Goal: Task Accomplishment & Management: Manage account settings

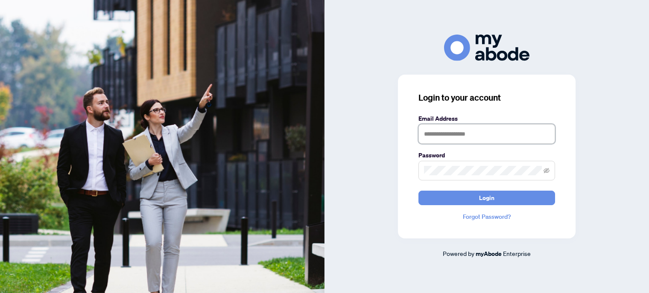
click at [438, 135] on input "text" at bounding box center [487, 134] width 137 height 20
type input "**********"
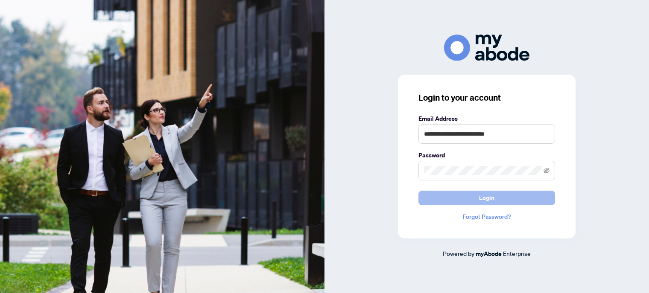
click at [465, 196] on button "Login" at bounding box center [487, 198] width 137 height 15
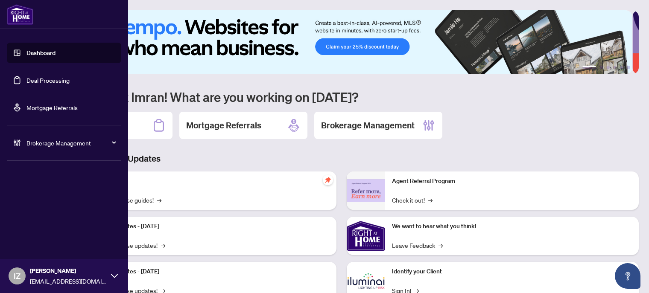
click at [30, 77] on link "Deal Processing" at bounding box center [47, 80] width 43 height 8
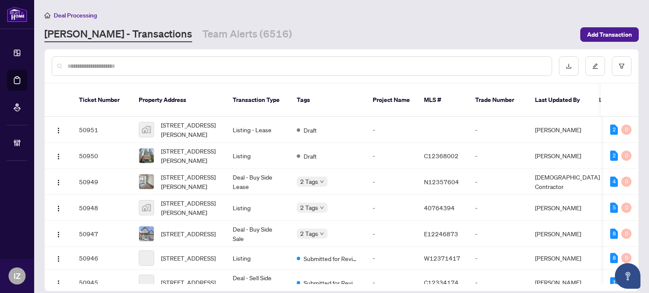
click at [207, 60] on div at bounding box center [302, 66] width 501 height 20
click at [207, 62] on input "text" at bounding box center [306, 66] width 478 height 9
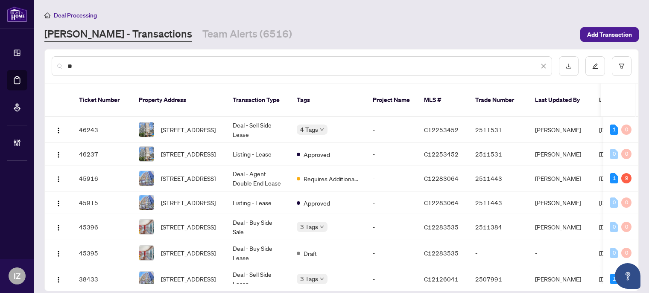
type input "*"
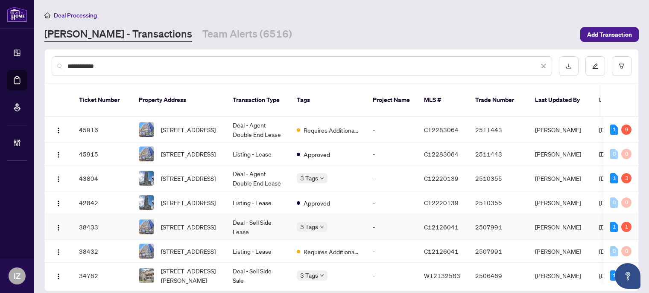
type input "**********"
click at [289, 214] on td "Deal - Sell Side Lease" at bounding box center [258, 227] width 64 height 26
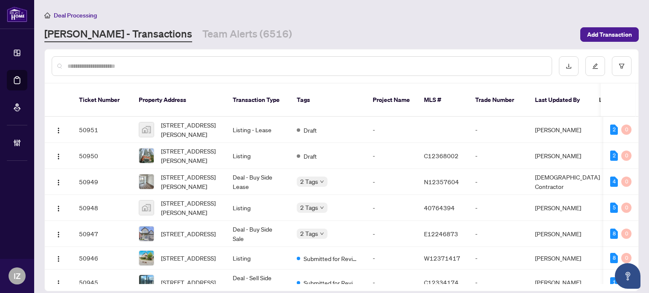
click at [200, 63] on input "text" at bounding box center [306, 66] width 478 height 9
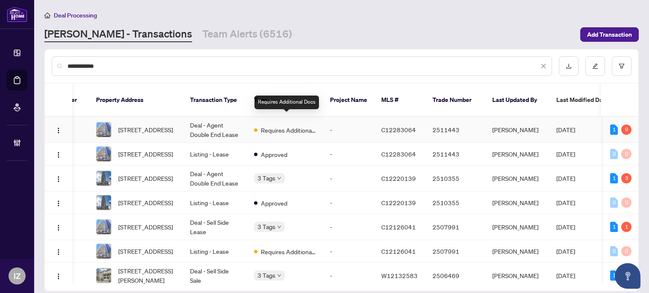
scroll to position [0, 39]
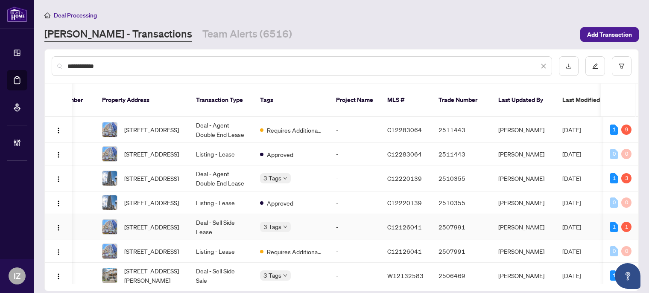
type input "**********"
click at [217, 218] on td "Deal - Sell Side Lease" at bounding box center [221, 227] width 64 height 26
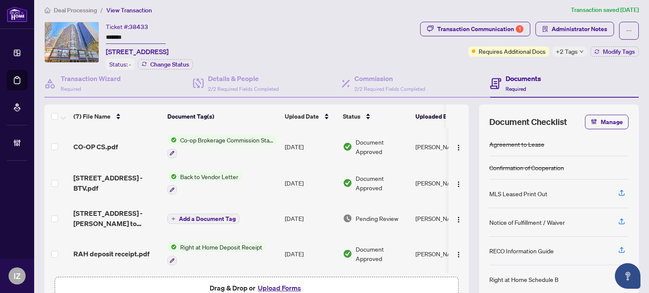
click at [92, 150] on td "CO-OP CS.pdf" at bounding box center [117, 147] width 94 height 37
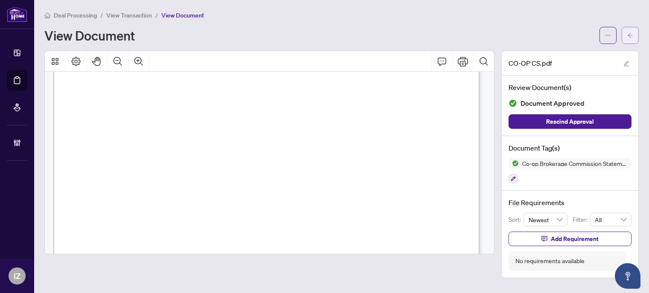
click at [632, 43] on button "button" at bounding box center [630, 35] width 17 height 17
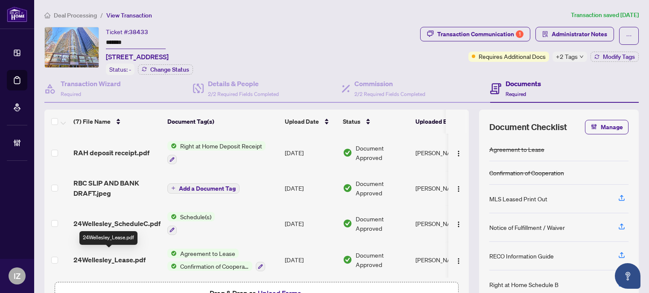
click at [122, 255] on span "24Wellesley_Lease.pdf" at bounding box center [109, 260] width 72 height 10
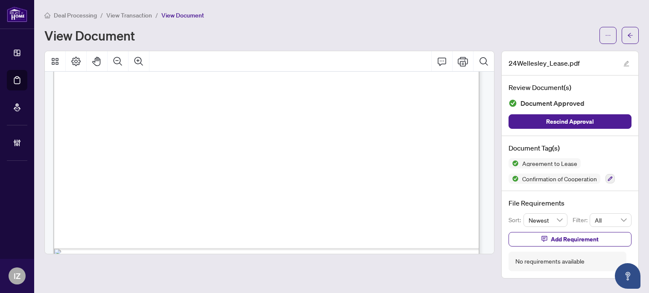
scroll to position [2618, 0]
click at [627, 35] on button "button" at bounding box center [630, 35] width 17 height 17
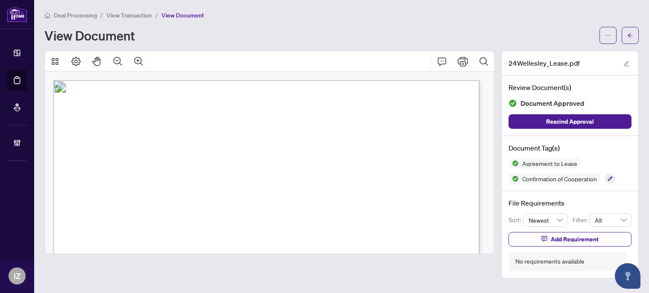
click at [79, 13] on span "Deal Processing" at bounding box center [75, 16] width 43 height 8
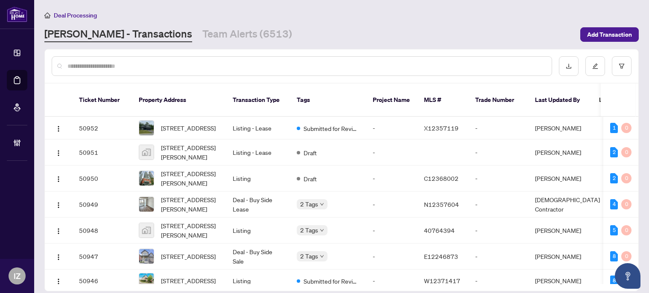
click at [185, 73] on div at bounding box center [302, 66] width 501 height 20
click at [182, 69] on input "text" at bounding box center [306, 66] width 478 height 9
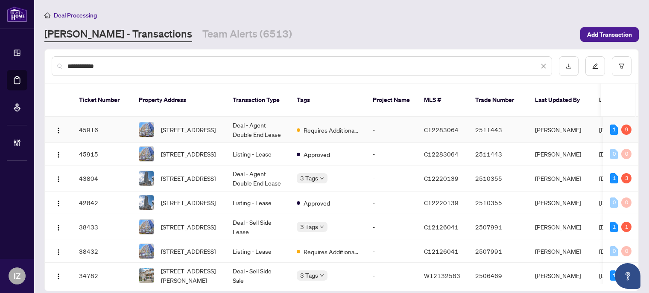
type input "**********"
click at [188, 129] on td "[STREET_ADDRESS]" at bounding box center [179, 130] width 94 height 26
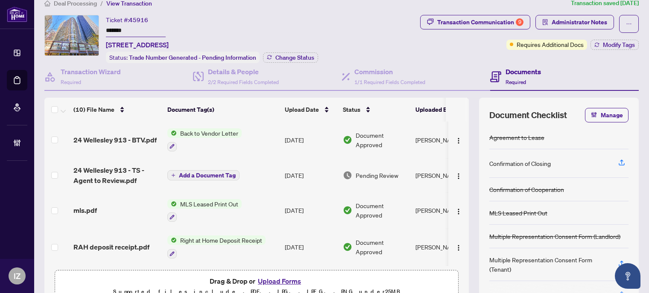
scroll to position [13, 0]
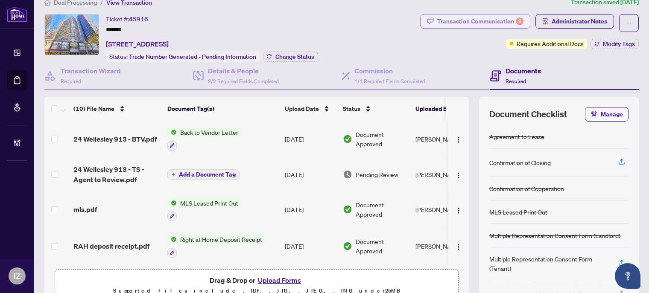
drag, startPoint x: 488, startPoint y: 13, endPoint x: 483, endPoint y: 21, distance: 9.2
click at [483, 21] on div "Transaction Communication 9" at bounding box center [480, 22] width 86 height 14
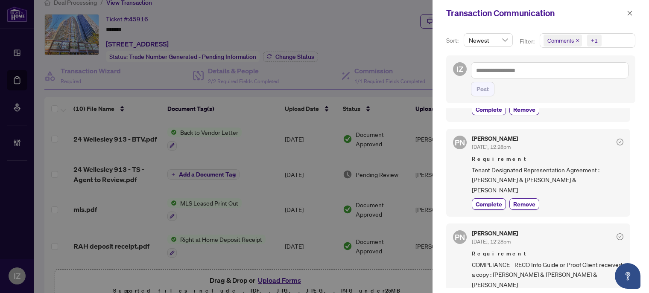
scroll to position [448, 0]
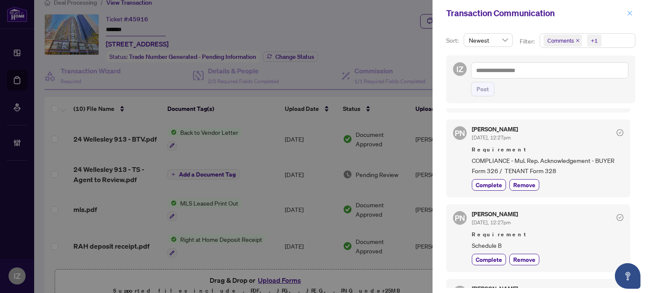
click at [629, 12] on icon "close" at bounding box center [630, 13] width 5 height 5
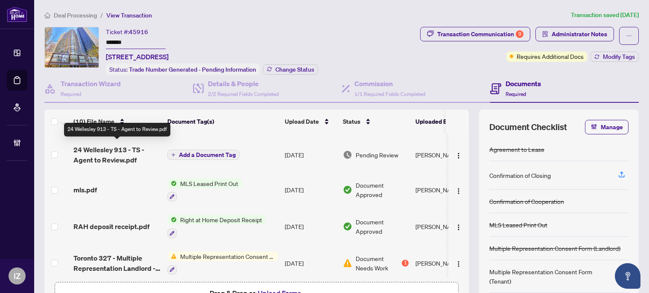
scroll to position [0, 0]
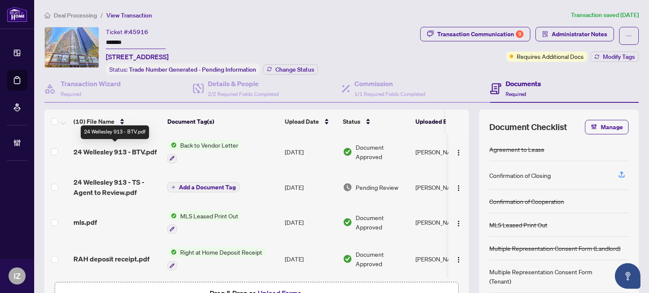
click at [120, 147] on span "24 Wellesley 913 - BTV.pdf" at bounding box center [114, 152] width 83 height 10
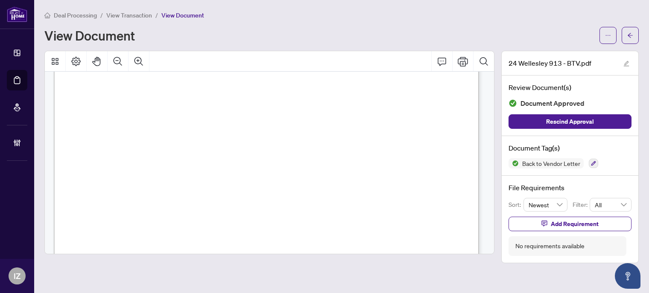
scroll to position [316, 0]
click at [625, 32] on button "button" at bounding box center [630, 35] width 17 height 17
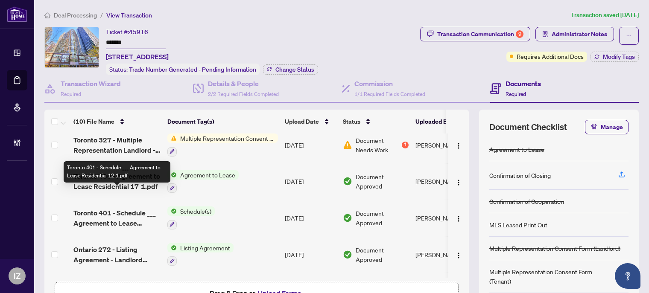
scroll to position [182, 0]
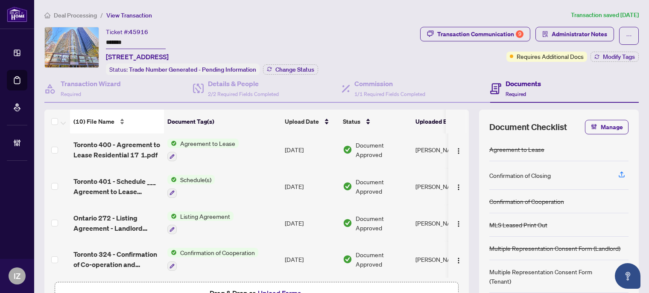
click at [128, 121] on div "(10) File Name" at bounding box center [116, 121] width 87 height 9
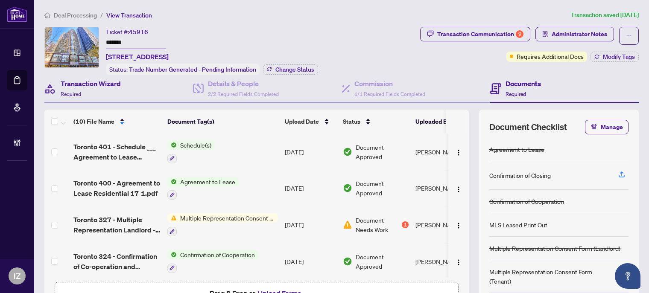
scroll to position [55, 0]
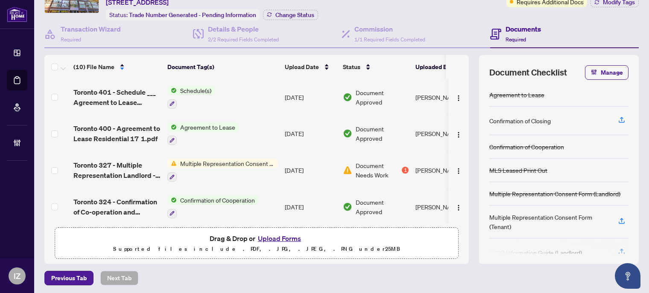
click at [137, 129] on span "Toronto 400 - Agreement to Lease Residential 17 1.pdf" at bounding box center [116, 133] width 87 height 21
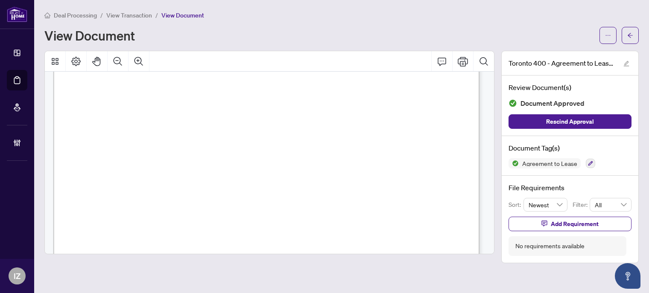
scroll to position [1517, 0]
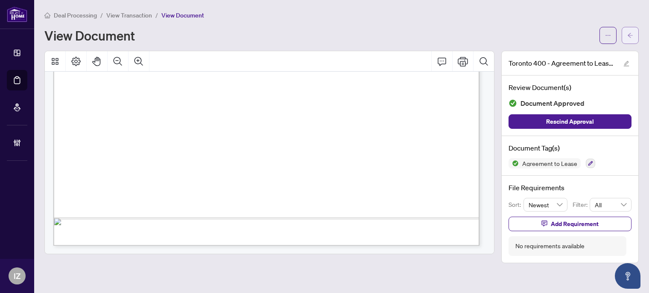
drag, startPoint x: 624, startPoint y: 40, endPoint x: 627, endPoint y: 28, distance: 13.0
click at [627, 28] on button "button" at bounding box center [630, 35] width 17 height 17
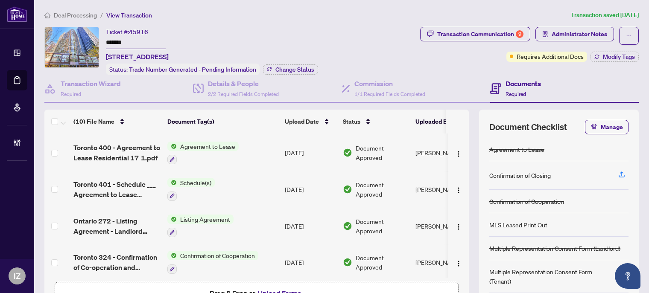
scroll to position [216, 0]
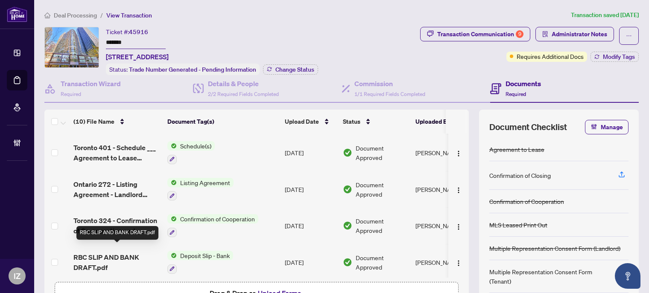
click at [108, 252] on span "RBC SLIP AND BANK DRAFT.pdf" at bounding box center [116, 262] width 87 height 21
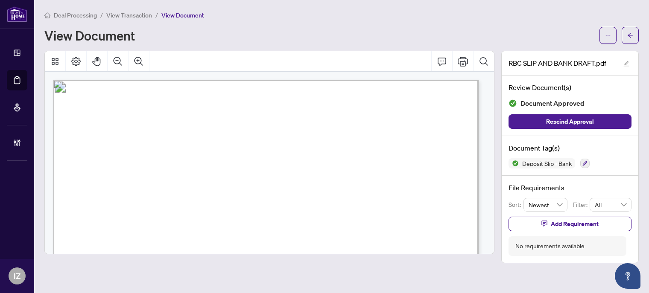
click at [378, 176] on div "Page 1" at bounding box center [400, 230] width 695 height 300
click at [628, 29] on span "button" at bounding box center [630, 36] width 6 height 14
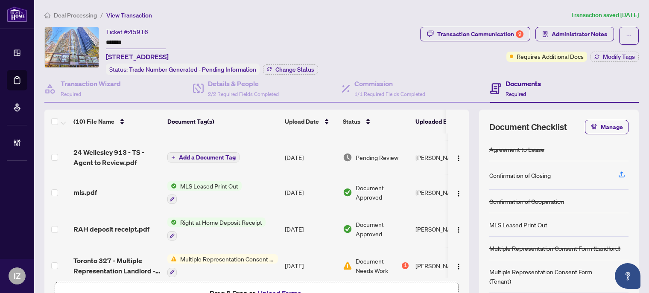
scroll to position [30, 0]
click at [95, 196] on td "mls.pdf" at bounding box center [117, 192] width 94 height 37
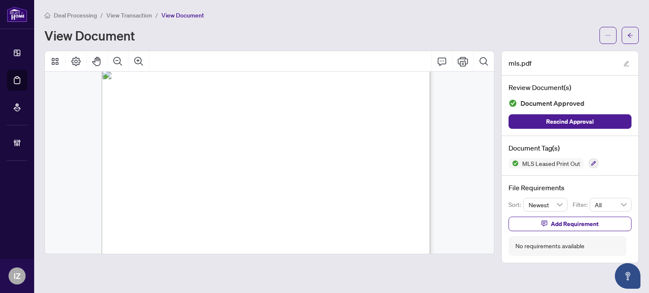
scroll to position [1320, 0]
click at [627, 37] on button "button" at bounding box center [630, 35] width 17 height 17
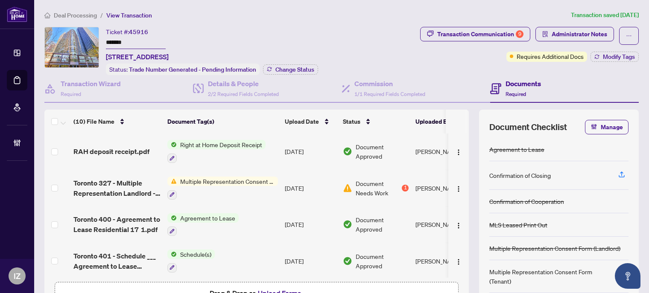
scroll to position [113, 0]
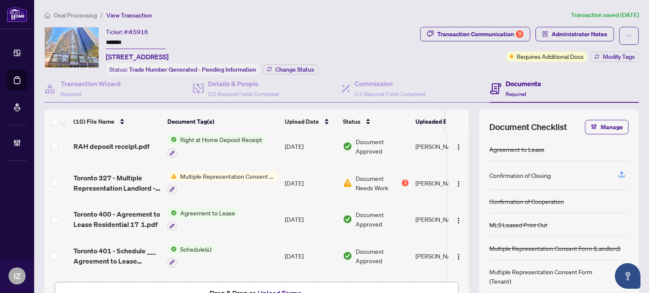
click at [200, 208] on span "Agreement to Lease" at bounding box center [208, 212] width 62 height 9
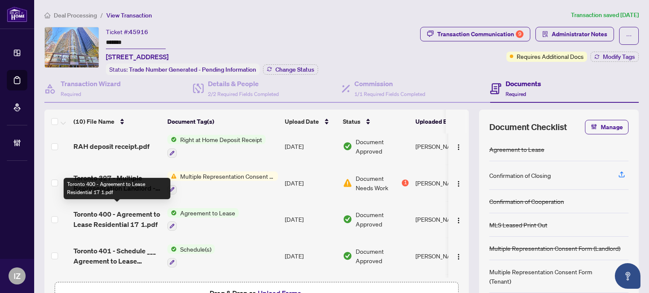
click at [120, 209] on span "Toronto 400 - Agreement to Lease Residential 17 1.pdf" at bounding box center [116, 219] width 87 height 21
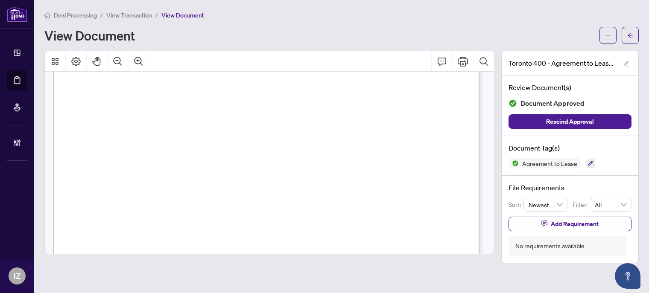
scroll to position [1370, 0]
click at [635, 33] on button "button" at bounding box center [630, 35] width 17 height 17
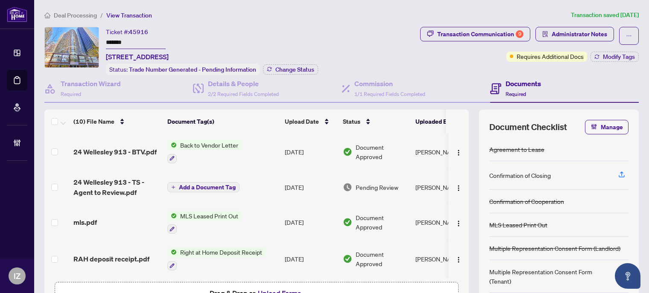
click at [83, 14] on span "Deal Processing" at bounding box center [75, 16] width 43 height 8
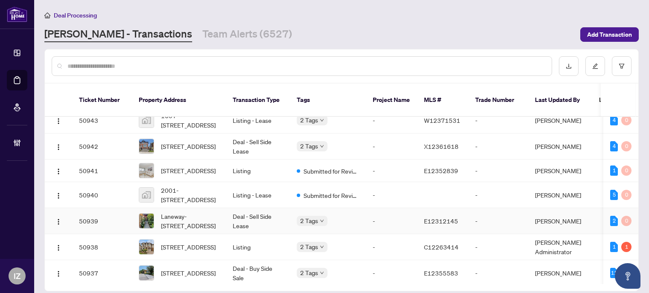
scroll to position [267, 0]
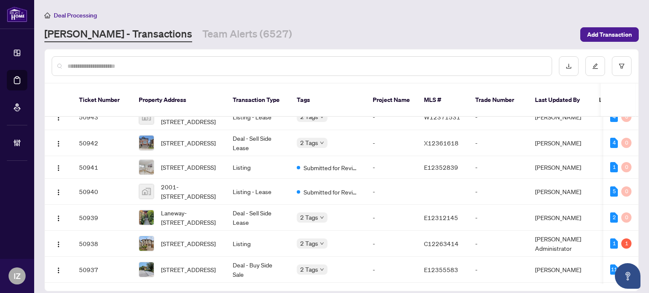
click at [201, 69] on input "text" at bounding box center [306, 66] width 478 height 9
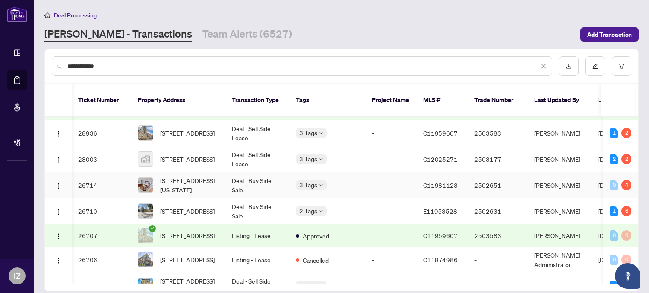
scroll to position [169, 1]
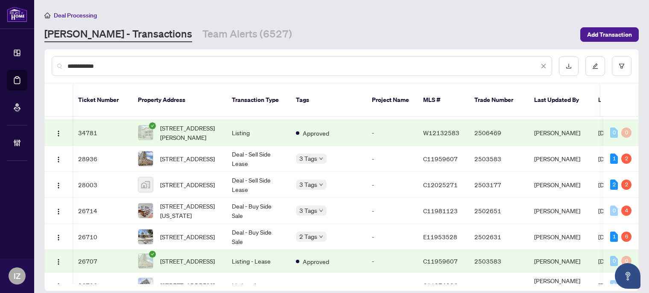
type input "**********"
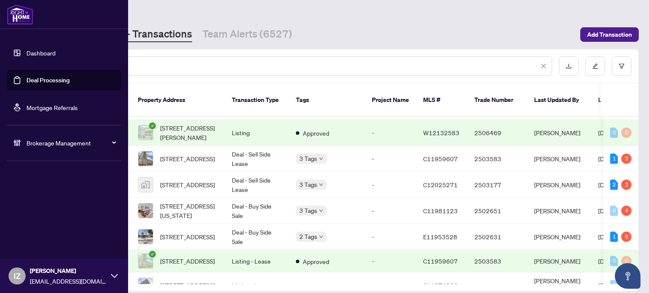
click at [21, 141] on icon at bounding box center [17, 143] width 9 height 9
click at [38, 201] on link "Manage Agents" at bounding box center [39, 205] width 42 height 8
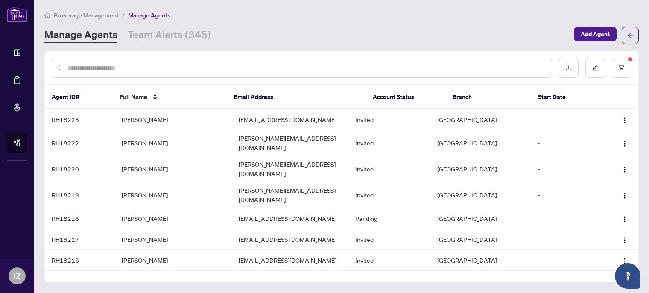
click at [223, 58] on div at bounding box center [302, 68] width 501 height 20
click at [217, 64] on input "text" at bounding box center [306, 67] width 478 height 9
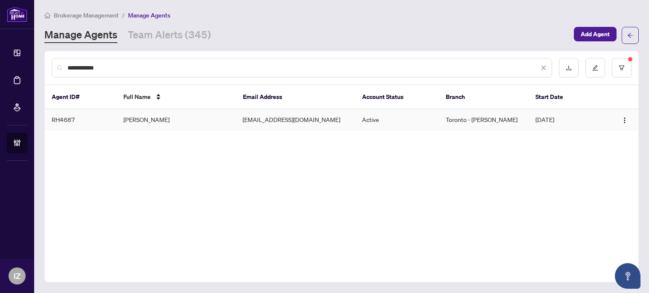
type input "**********"
click at [159, 119] on td "[PERSON_NAME]" at bounding box center [177, 119] width 120 height 21
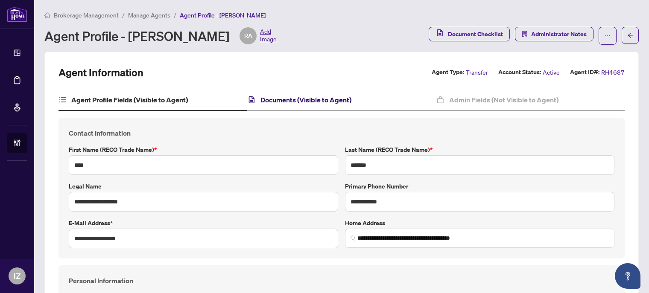
click at [261, 98] on h4 "Documents (Visible to Agent)" at bounding box center [306, 100] width 91 height 10
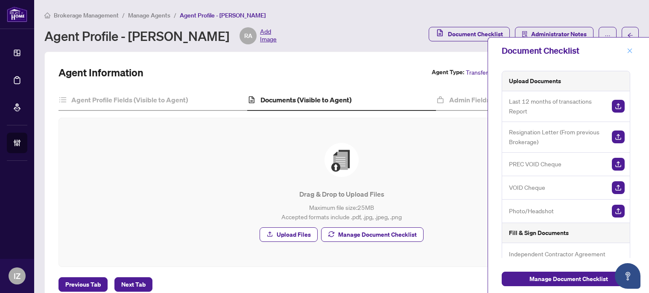
click at [630, 52] on icon "close" at bounding box center [630, 51] width 6 height 6
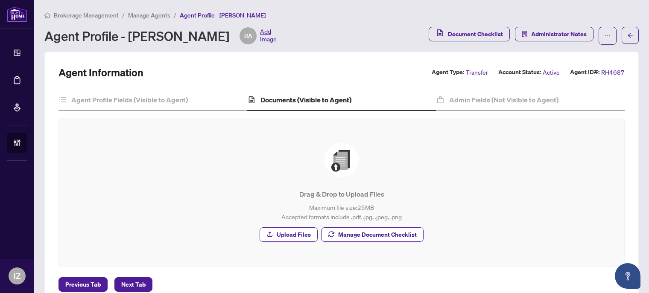
click at [347, 86] on div "Agent Information Agent Type: Transfer Account Status: Active Agent ID#: RH4687…" at bounding box center [342, 179] width 566 height 226
click at [341, 95] on h4 "Documents (Visible to Agent)" at bounding box center [306, 100] width 91 height 10
click at [517, 104] on h4 "Admin Fields (Not Visible to Agent)" at bounding box center [503, 100] width 109 height 10
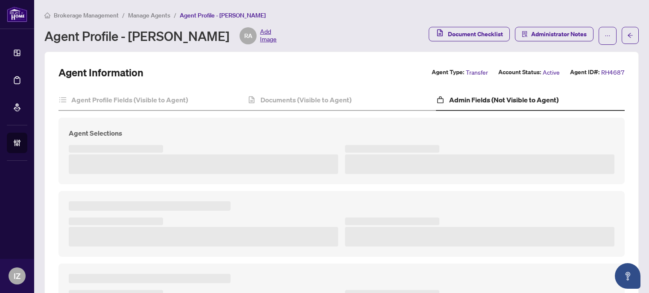
type textarea "**********"
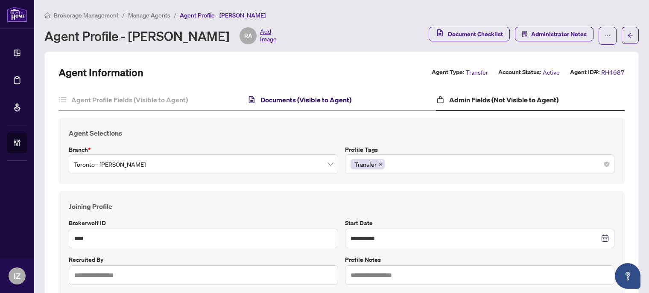
click at [302, 96] on h4 "Documents (Visible to Agent)" at bounding box center [306, 100] width 91 height 10
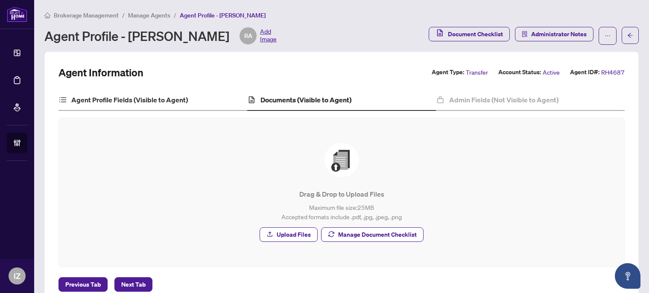
click at [171, 106] on div "Agent Profile Fields (Visible to Agent)" at bounding box center [153, 100] width 189 height 21
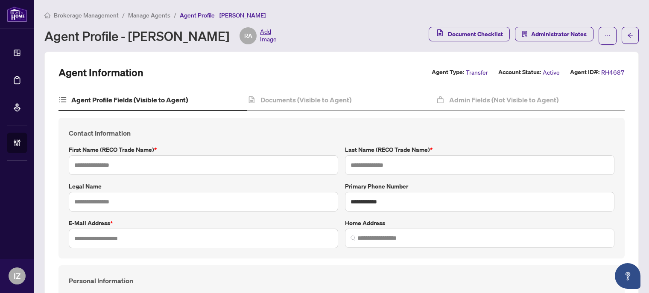
type input "****"
type input "*******"
type input "**********"
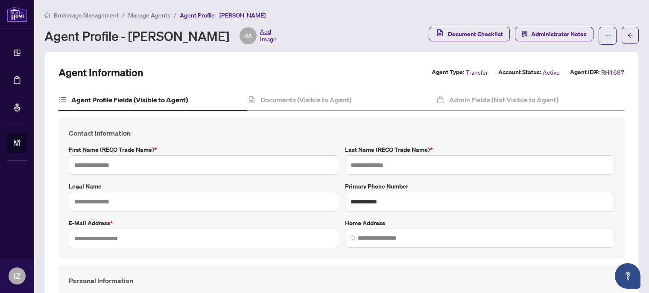
type input "*********"
type input "*"
type input "*******"
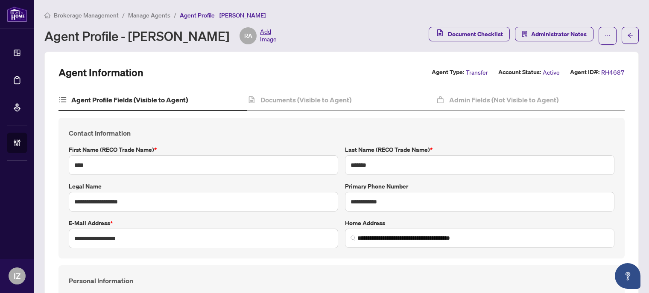
type input "**********"
type input "****"
type input "**********"
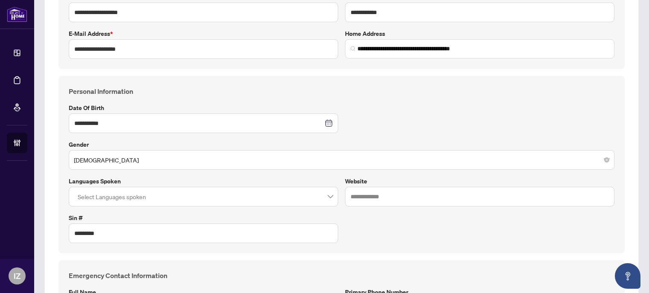
scroll to position [207, 0]
